Goal: Answer question/provide support

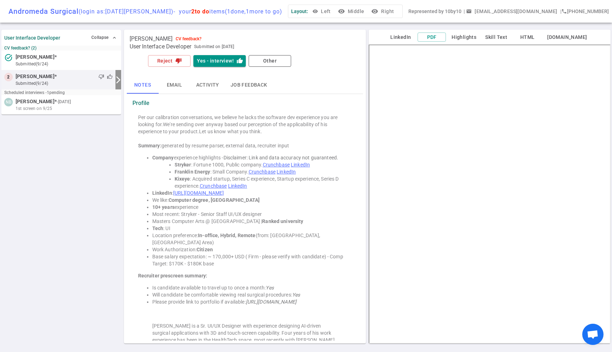
click at [254, 112] on div "Per our calibration conversations, we believe he lacks the software dev experie…" at bounding box center [244, 345] width 225 height 469
click at [170, 62] on button "Reject thumb_down" at bounding box center [169, 61] width 42 height 12
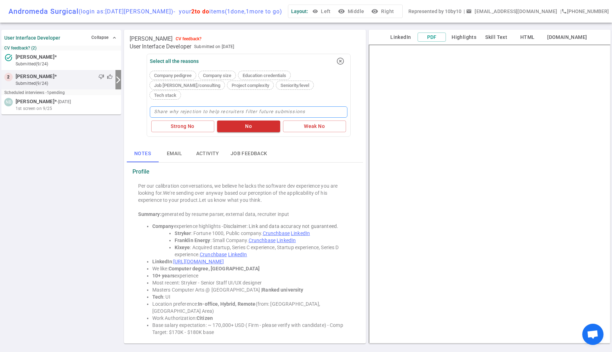
click at [212, 107] on textarea at bounding box center [248, 112] width 197 height 11
click at [339, 60] on icon "highlight_off" at bounding box center [340, 61] width 8 height 8
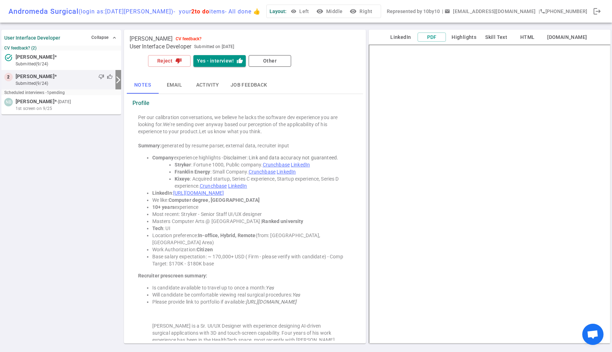
click at [222, 68] on div "Reject thumb_down Yes - interview! thumb_up Other" at bounding box center [249, 61] width 204 height 15
click at [218, 58] on button "Yes - interview! thumb_up" at bounding box center [219, 61] width 52 height 12
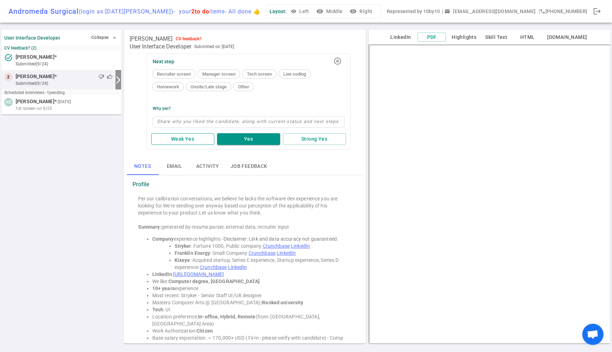
click at [191, 139] on button "Weak Yes" at bounding box center [182, 139] width 63 height 12
click at [181, 124] on textarea at bounding box center [249, 121] width 192 height 11
type textarea "D"
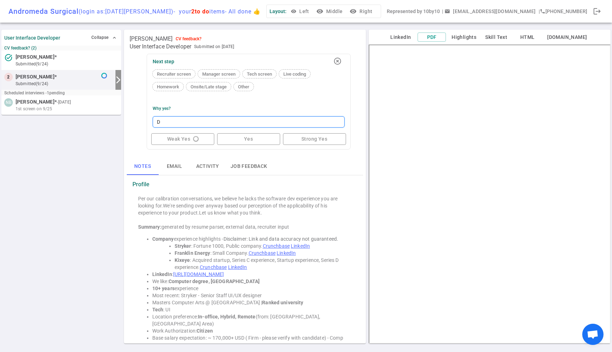
type textarea "Do"
type textarea "Doe"
type textarea "Does"
type textarea "Doesn"
